Goal: Register for event/course

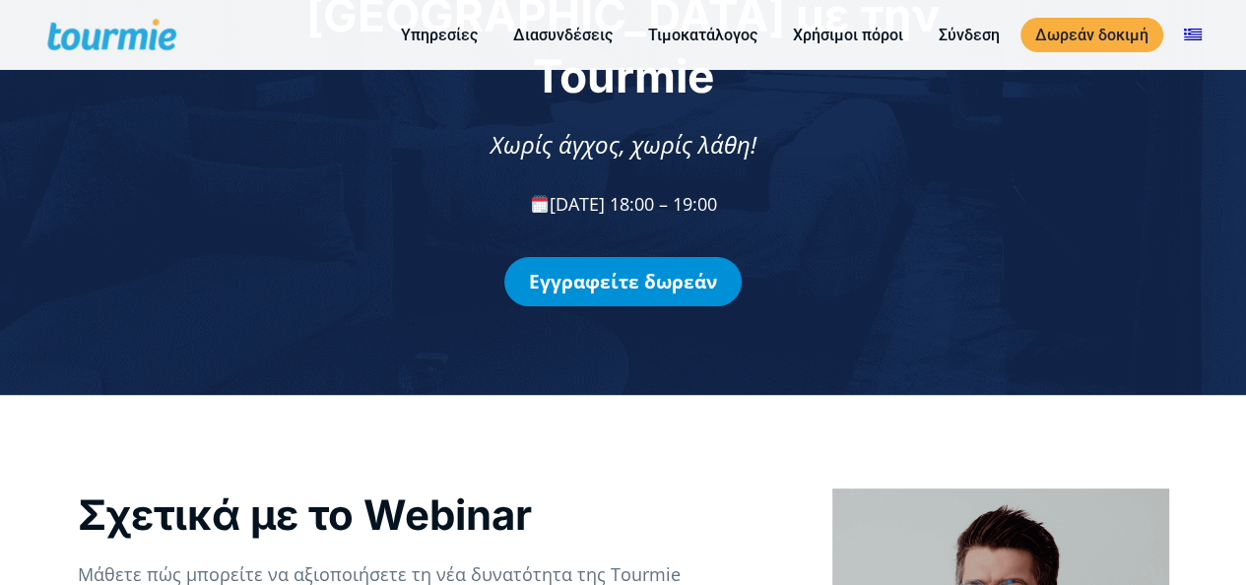
click at [688, 257] on link "Εγγραφείτε δωρεάν" at bounding box center [622, 281] width 237 height 49
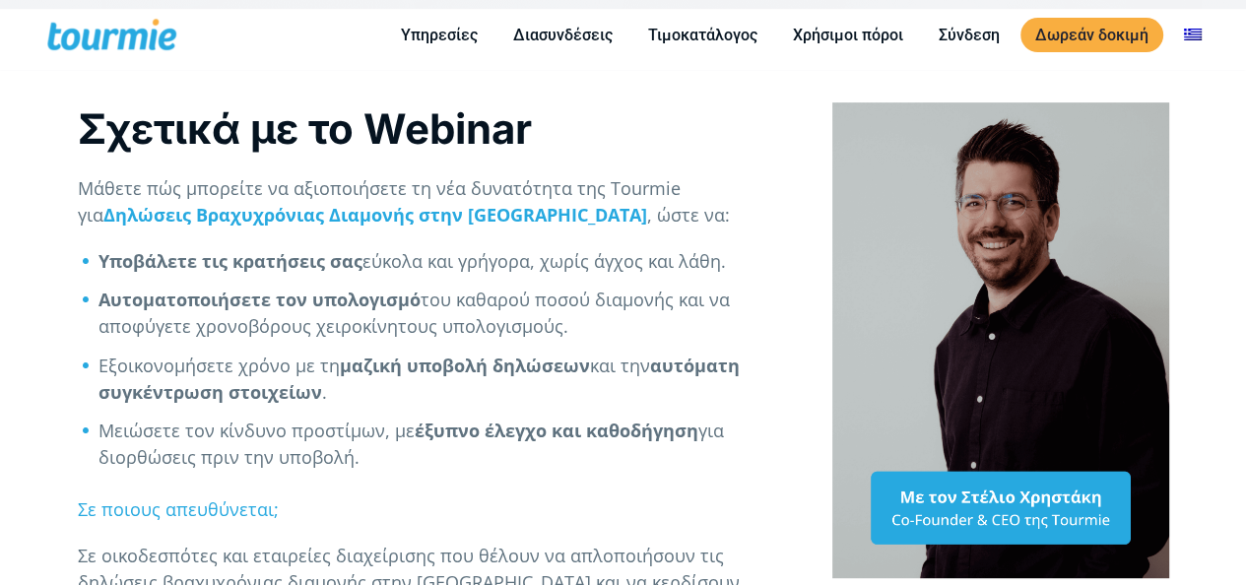
scroll to position [1336, 0]
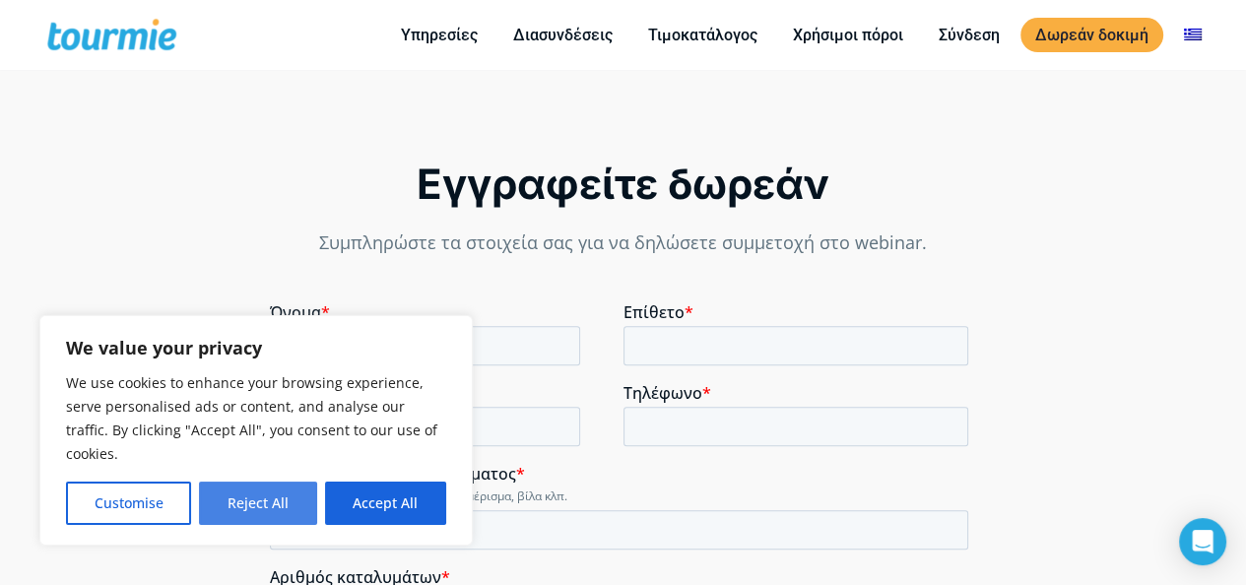
click at [281, 508] on button "Reject All" at bounding box center [257, 503] width 117 height 43
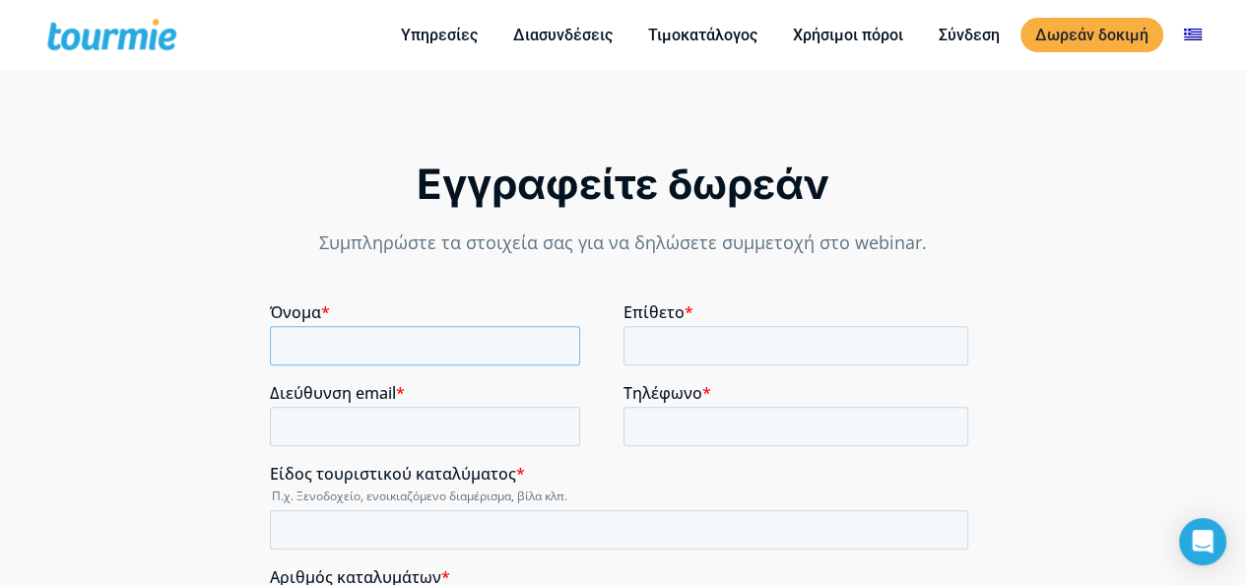
click at [441, 355] on input "Όνομα *" at bounding box center [425, 345] width 310 height 39
type input "Κ"
type input "Korina"
click at [650, 338] on input "Επίθετο *" at bounding box center [797, 345] width 346 height 39
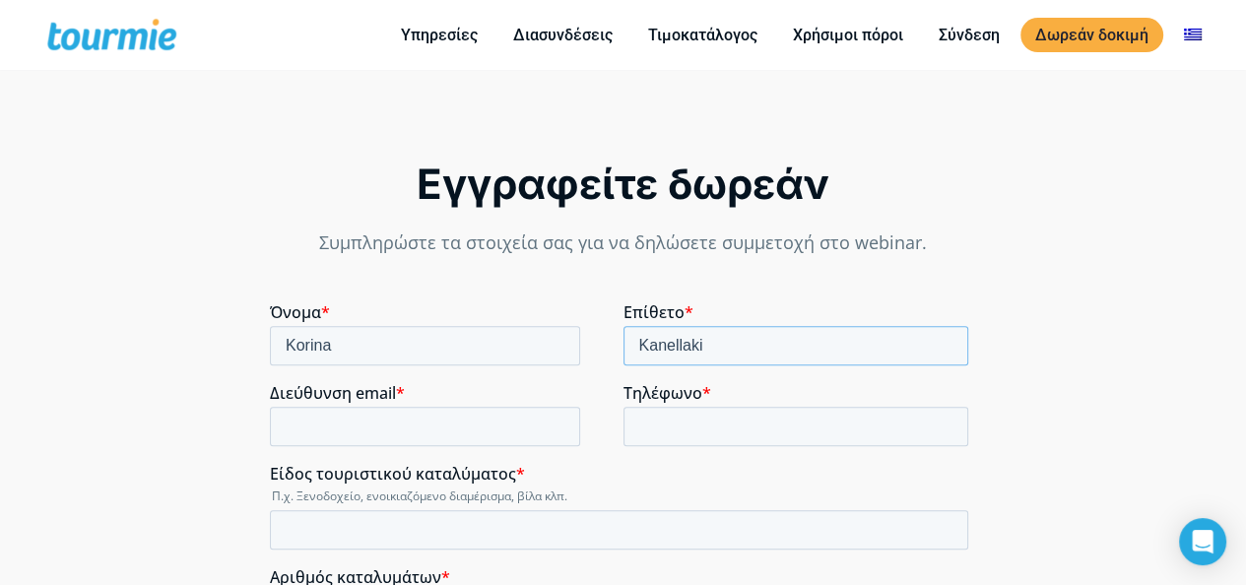
type input "Kanellaki"
click at [521, 425] on input "Διεύθυνση email *" at bounding box center [425, 426] width 310 height 39
type input "kanellaki_k@hotmail.com"
click at [668, 419] on input "Τηλέφωνο *" at bounding box center [797, 426] width 346 height 39
type input "6932432477"
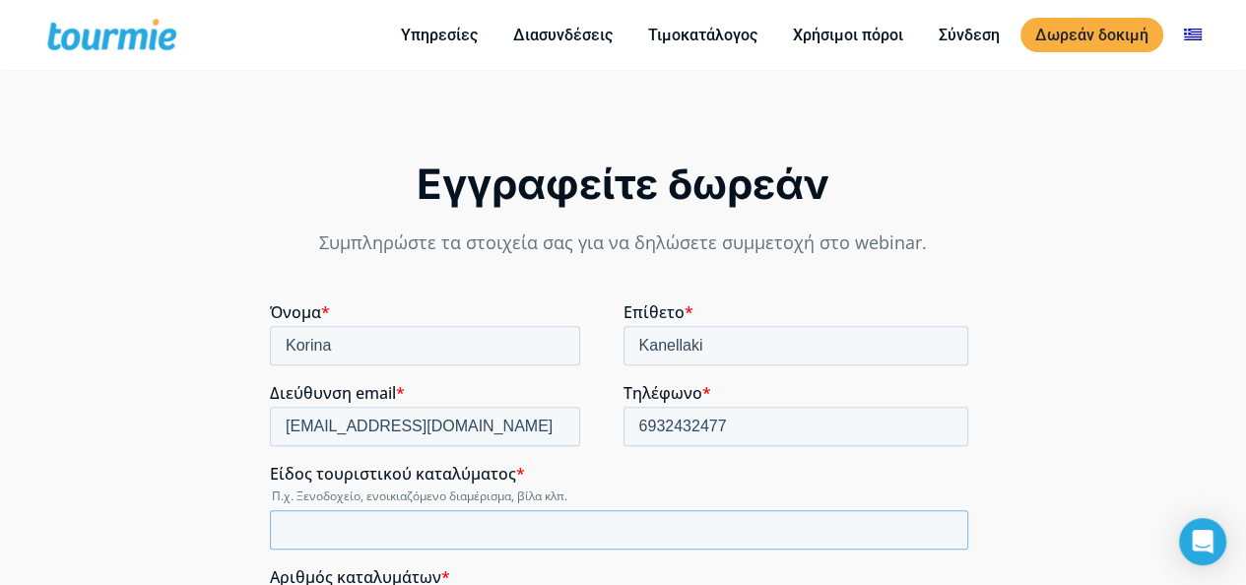
click at [702, 523] on input "Είδος τουριστικού καταλύματος *" at bounding box center [619, 529] width 698 height 39
type input "Βιλες"
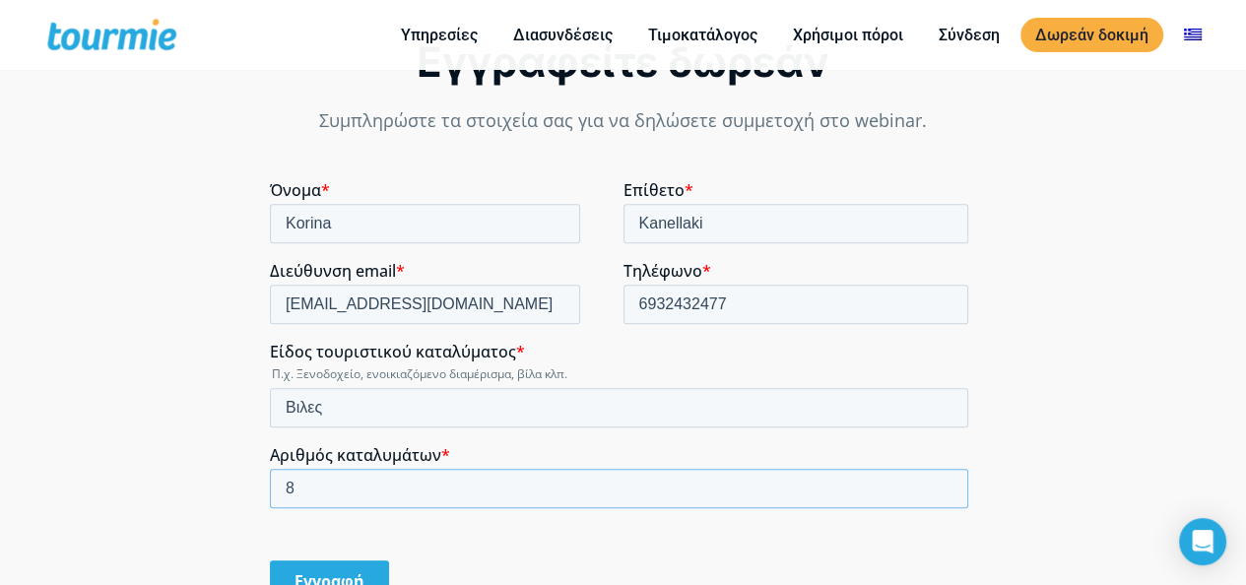
scroll to position [1568, 0]
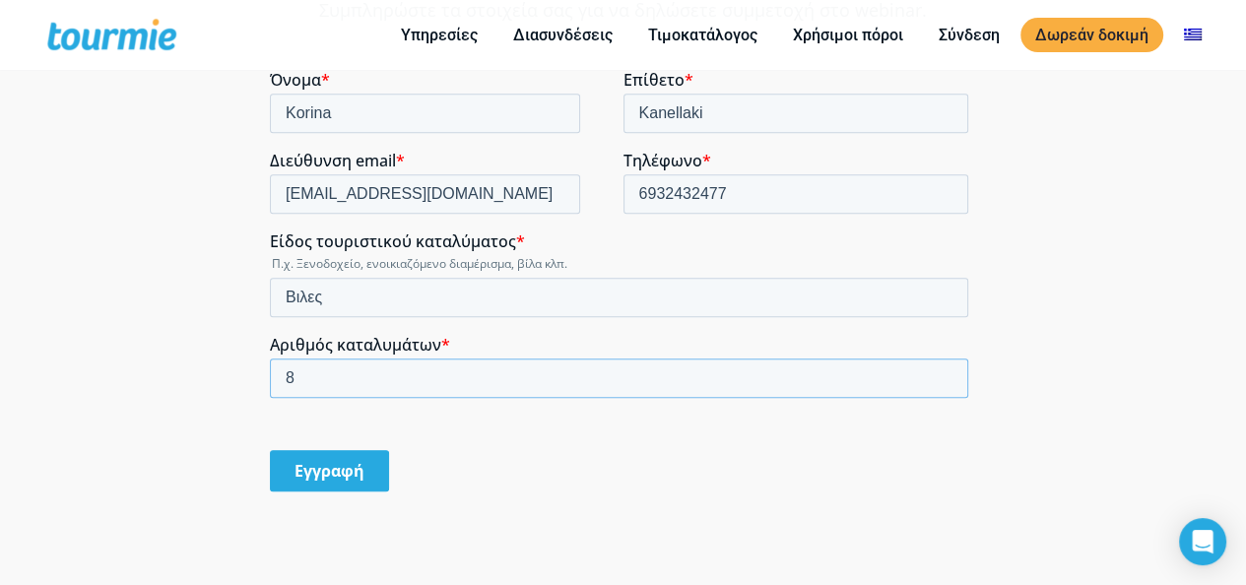
type input "8"
click at [358, 480] on input "Εγγραφή" at bounding box center [329, 470] width 119 height 41
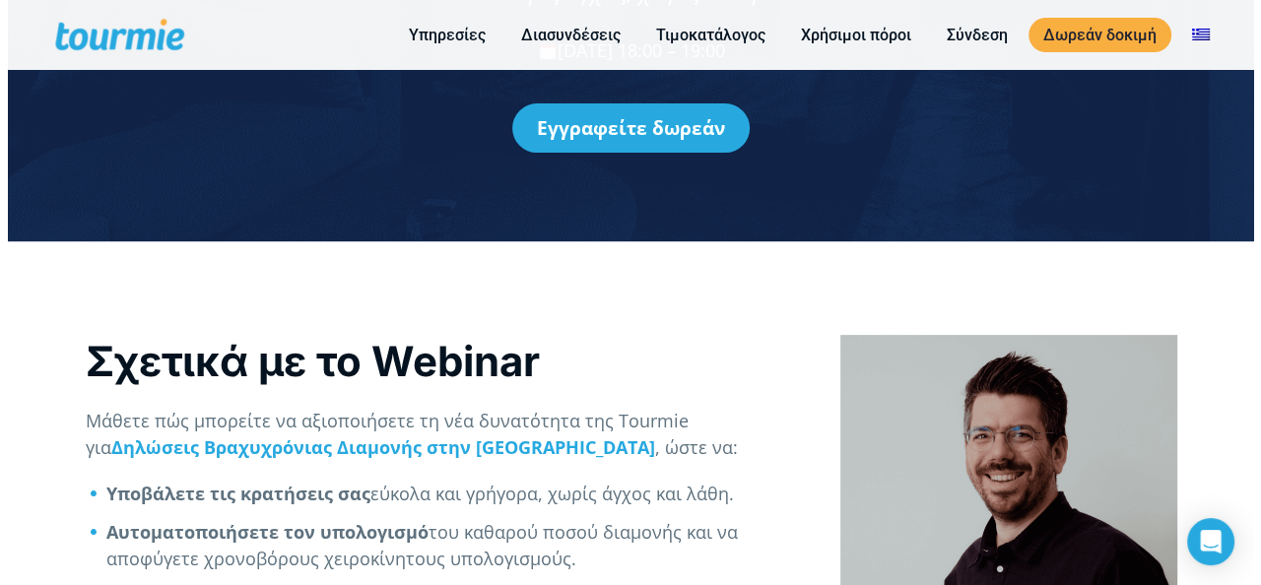
scroll to position [0, 0]
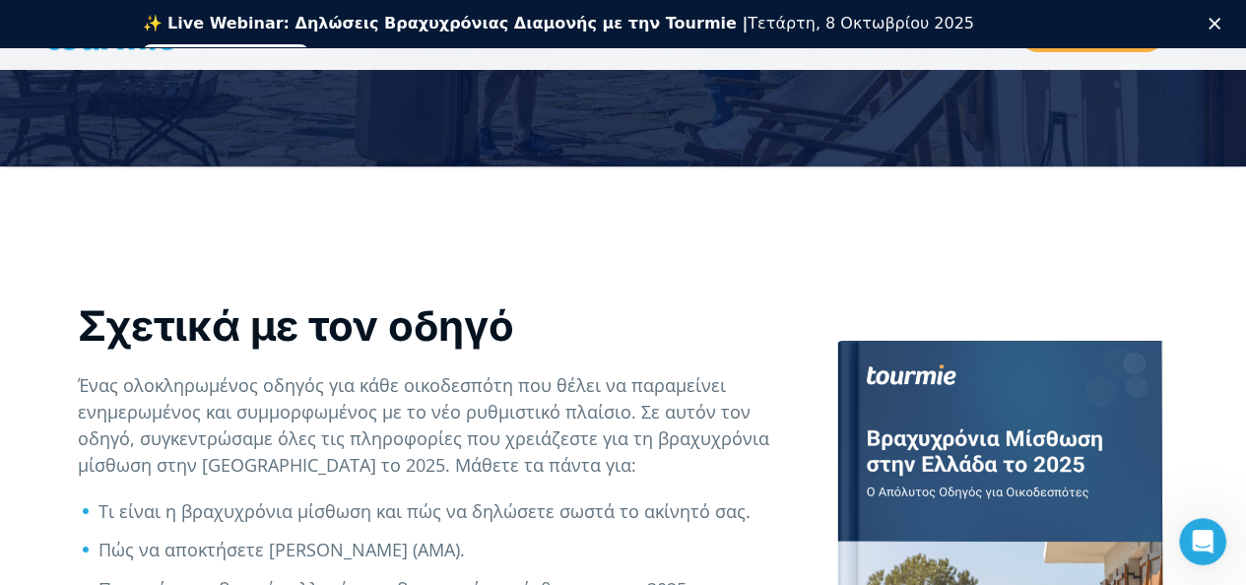
scroll to position [404, 0]
